Goal: Browse casually: Explore the website without a specific task or goal

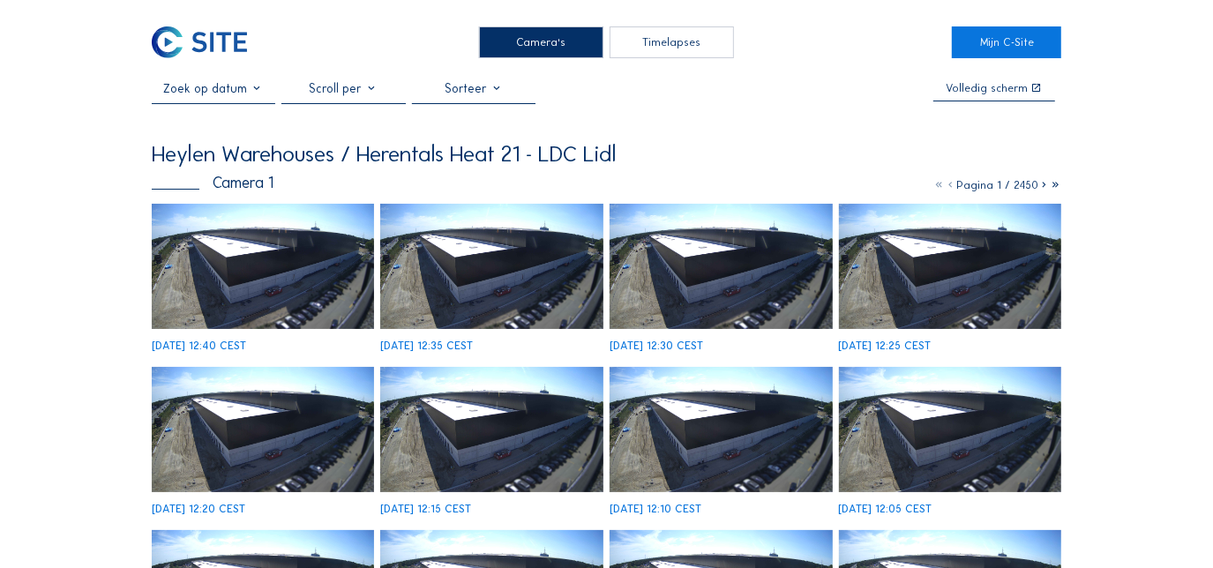
click at [551, 48] on div "Camera's" at bounding box center [541, 42] width 124 height 32
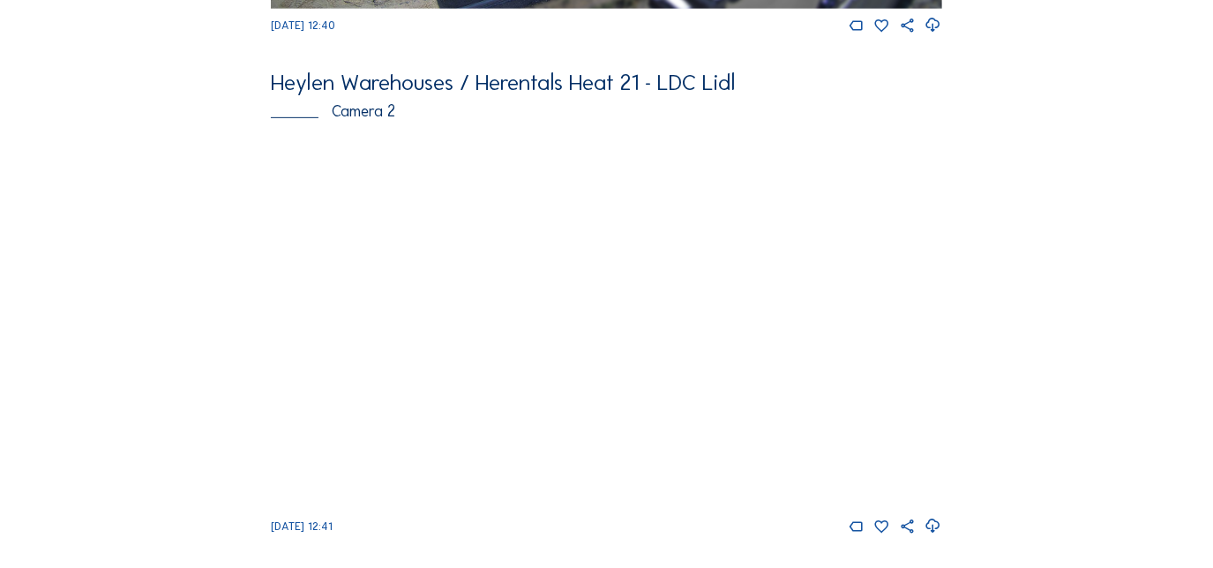
scroll to position [561, 0]
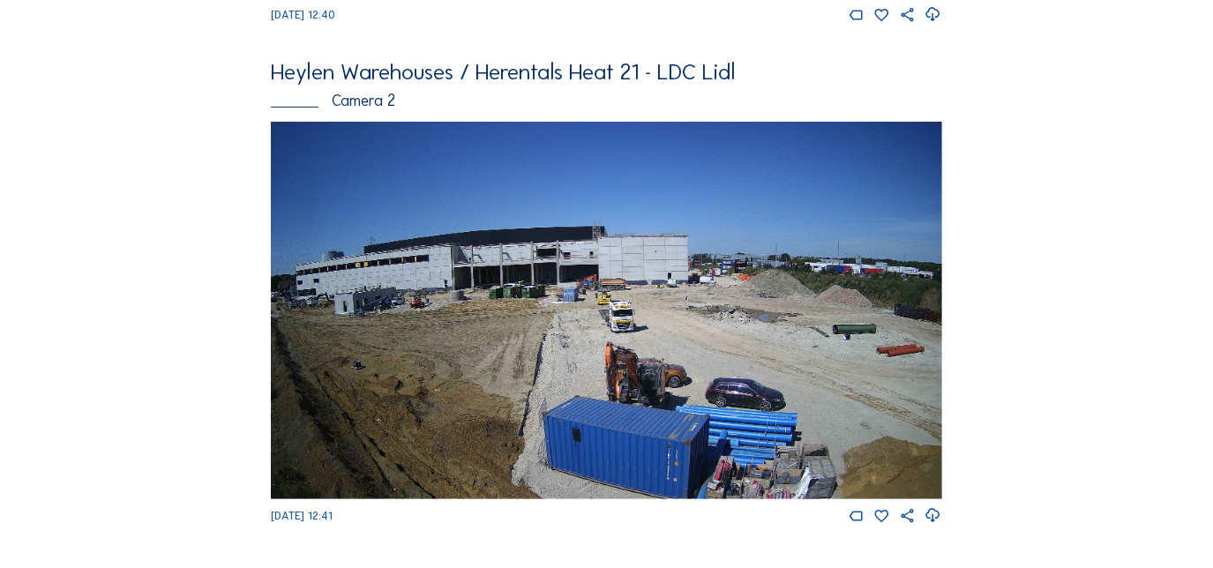
click at [522, 262] on img at bounding box center [606, 311] width 671 height 378
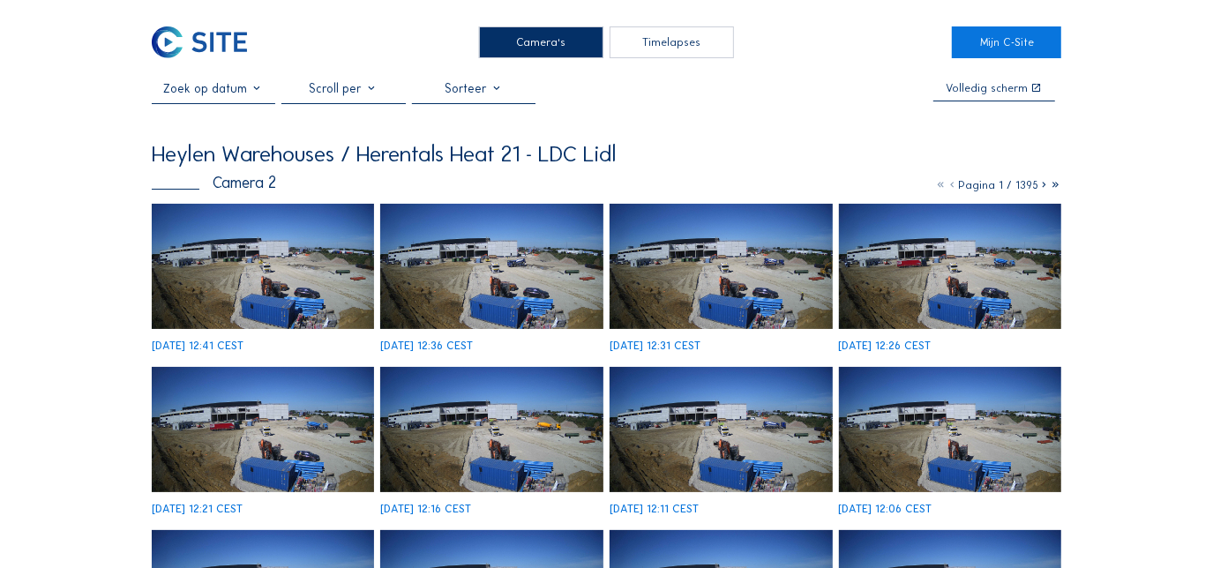
click at [249, 265] on img at bounding box center [263, 266] width 222 height 125
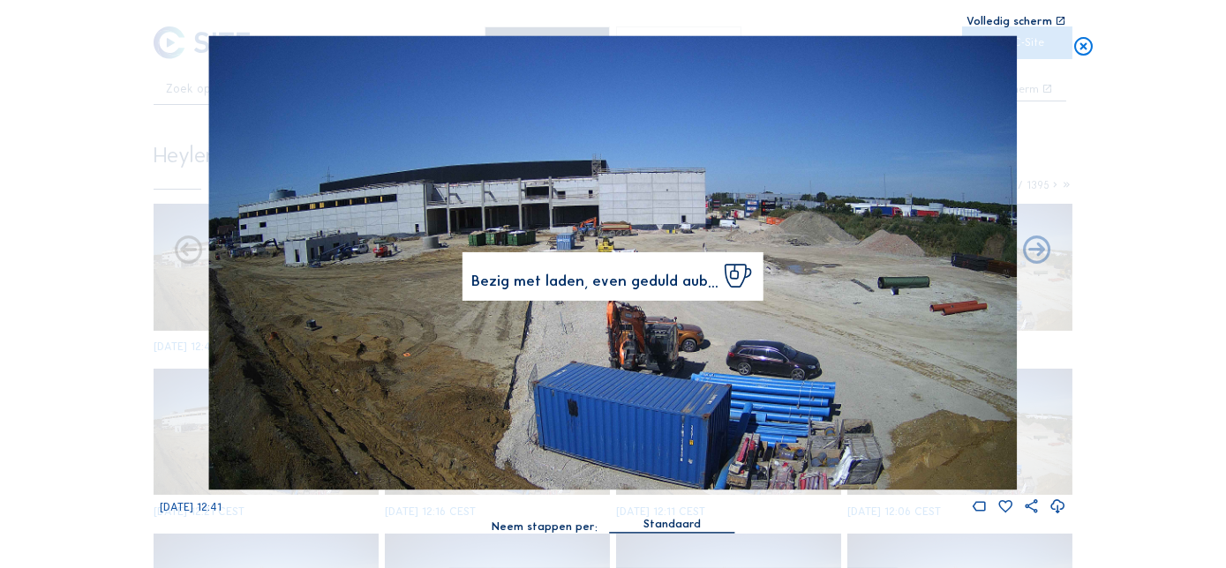
click at [1086, 44] on icon at bounding box center [1083, 47] width 22 height 23
